Goal: Task Accomplishment & Management: Use online tool/utility

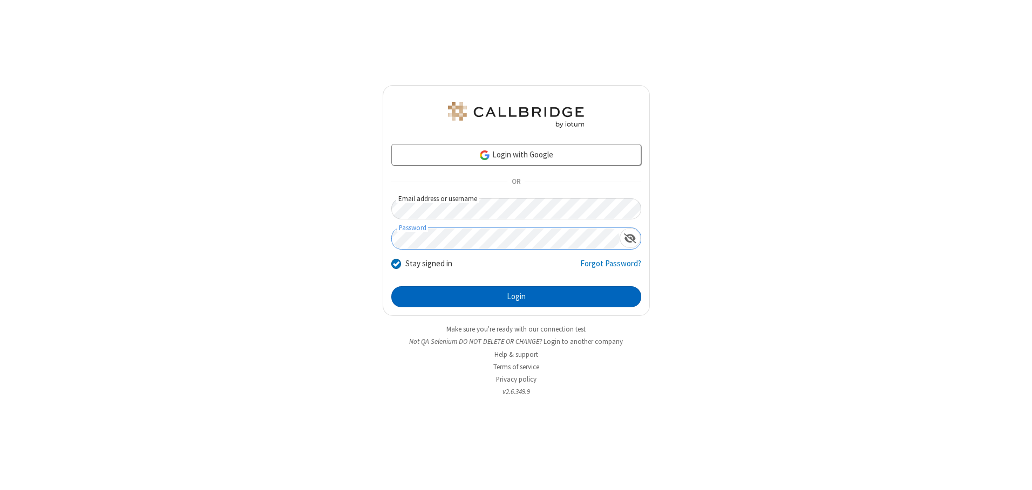
click at [516, 297] on button "Login" at bounding box center [516, 298] width 250 height 22
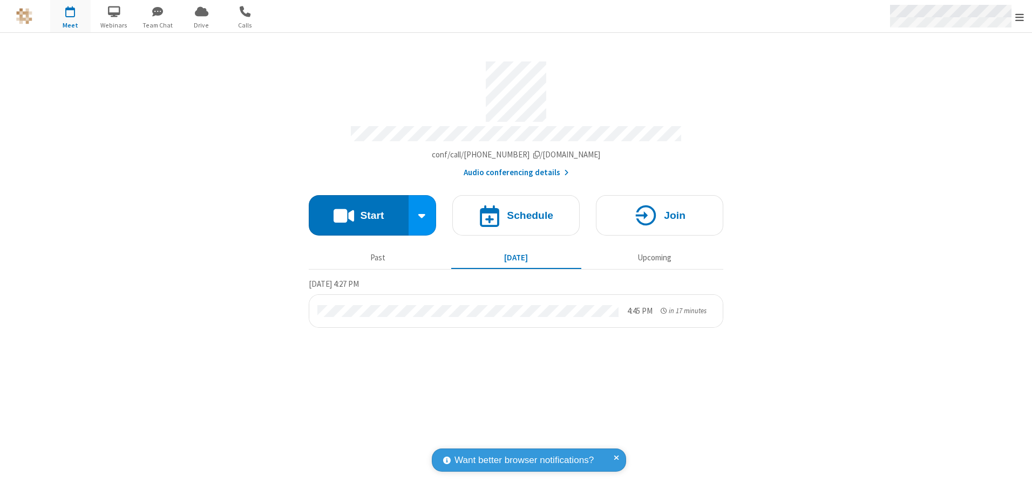
click at [1019, 17] on span "Open menu" at bounding box center [1019, 17] width 9 height 11
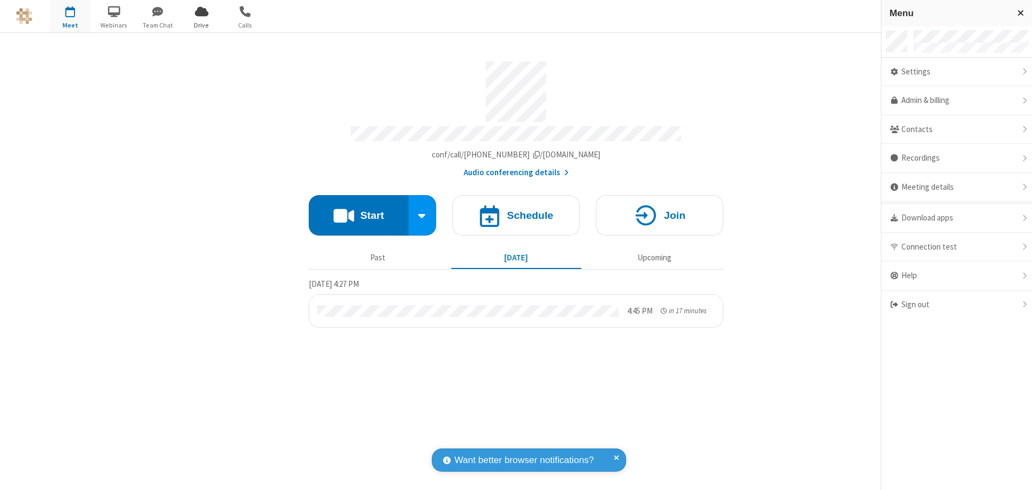
click at [201, 25] on span "Drive" at bounding box center [201, 26] width 40 height 10
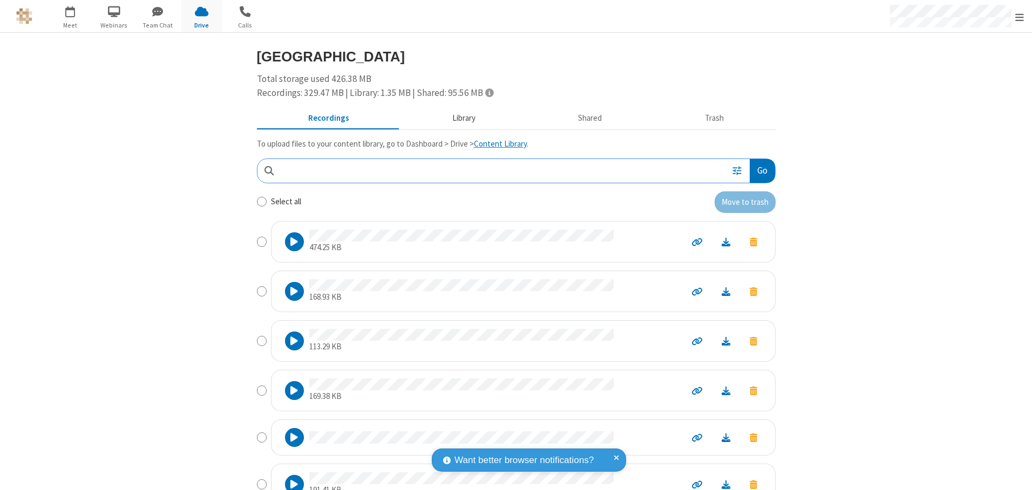
click at [458, 118] on button "Library" at bounding box center [463, 118] width 126 height 21
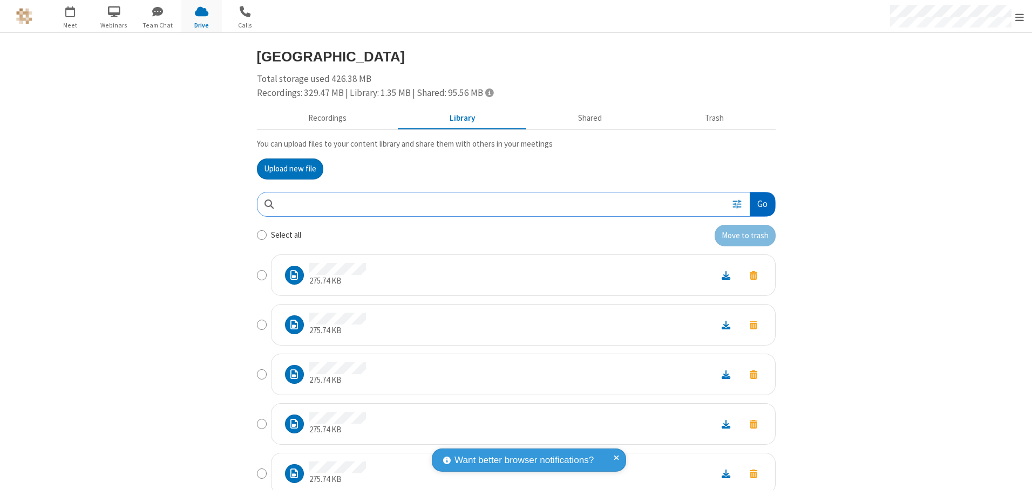
click at [758, 204] on button "Go" at bounding box center [761, 205] width 25 height 24
click at [285, 169] on button "Upload new file" at bounding box center [290, 170] width 66 height 22
